Goal: Transaction & Acquisition: Purchase product/service

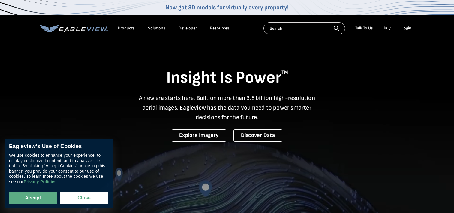
click at [408, 28] on div "Login" at bounding box center [407, 28] width 10 height 5
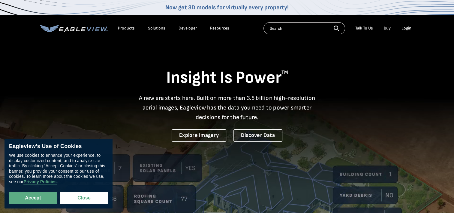
click at [409, 28] on div "Login" at bounding box center [407, 28] width 10 height 5
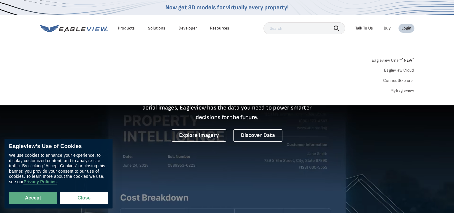
click at [409, 92] on link "MyEagleview" at bounding box center [403, 90] width 24 height 5
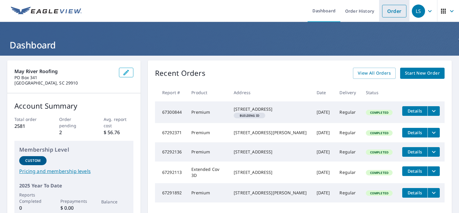
click at [386, 14] on link "Order" at bounding box center [394, 11] width 24 height 13
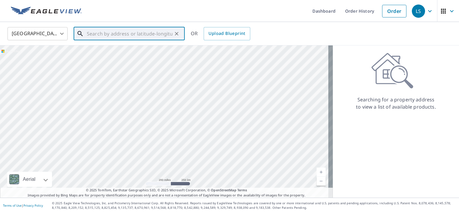
click at [103, 35] on input "text" at bounding box center [130, 33] width 86 height 17
paste input "[STREET_ADDRESS]"
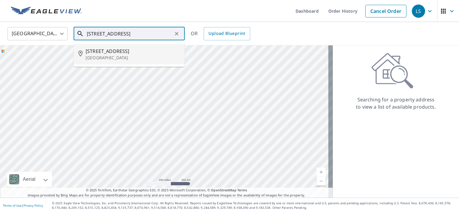
click at [146, 53] on span "[STREET_ADDRESS]" at bounding box center [133, 50] width 94 height 7
type input "[STREET_ADDRESS]"
